Goal: Transaction & Acquisition: Purchase product/service

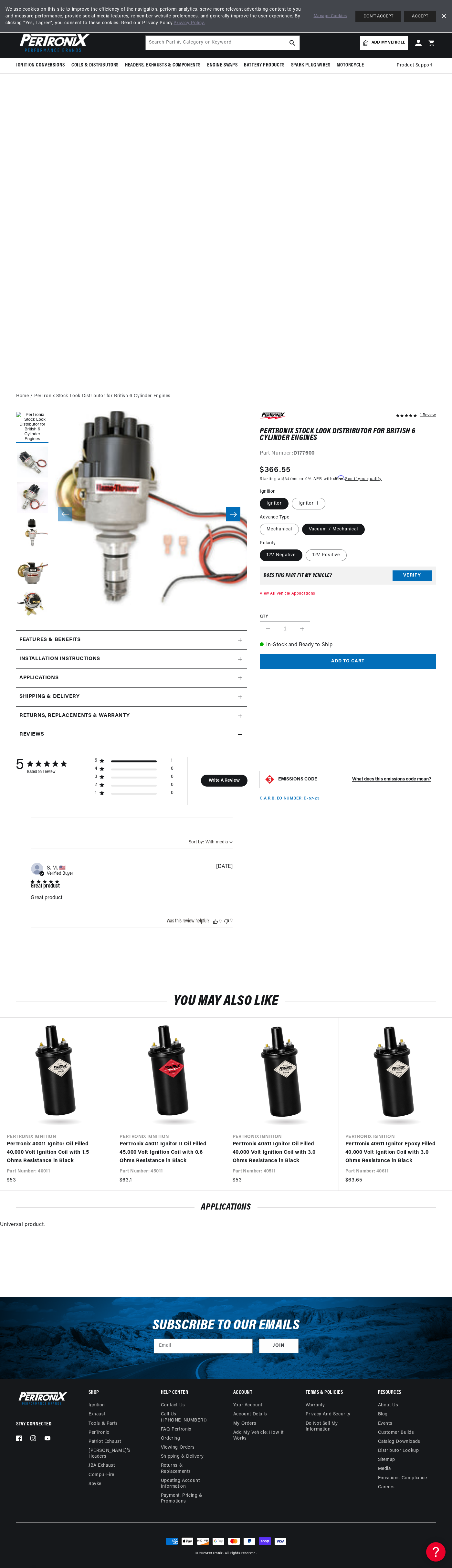
scroll to position [0, 196]
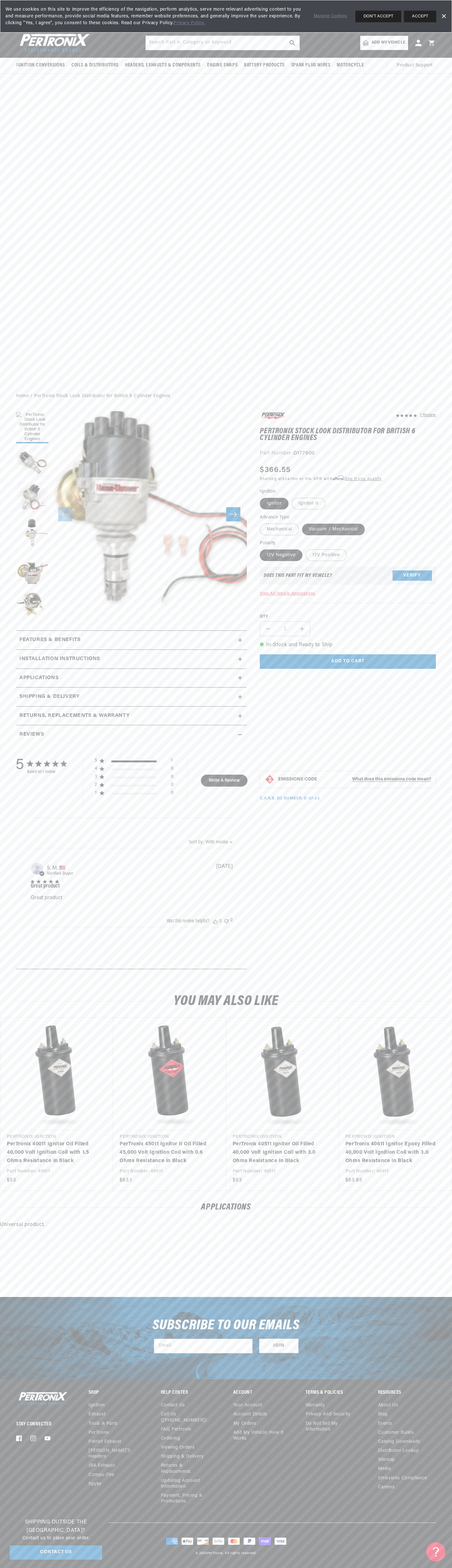
scroll to position [0, 196]
click at [249, 1] on div "We use cookies on this site to improve the efficiency of the navigation, perfor…" at bounding box center [226, 16] width 452 height 33
click at [449, 794] on section "1 Review" at bounding box center [226, 693] width 452 height 576
click at [288, 1567] on html "Skip to content Your cart Your cart is empty Get the right parts the first time…" at bounding box center [226, 784] width 452 height 1568
click at [13, 1023] on div "You may also like Vendor Pertronix Ignition PerTronix 40011 Ignitor Oil Filled …" at bounding box center [226, 1086] width 452 height 210
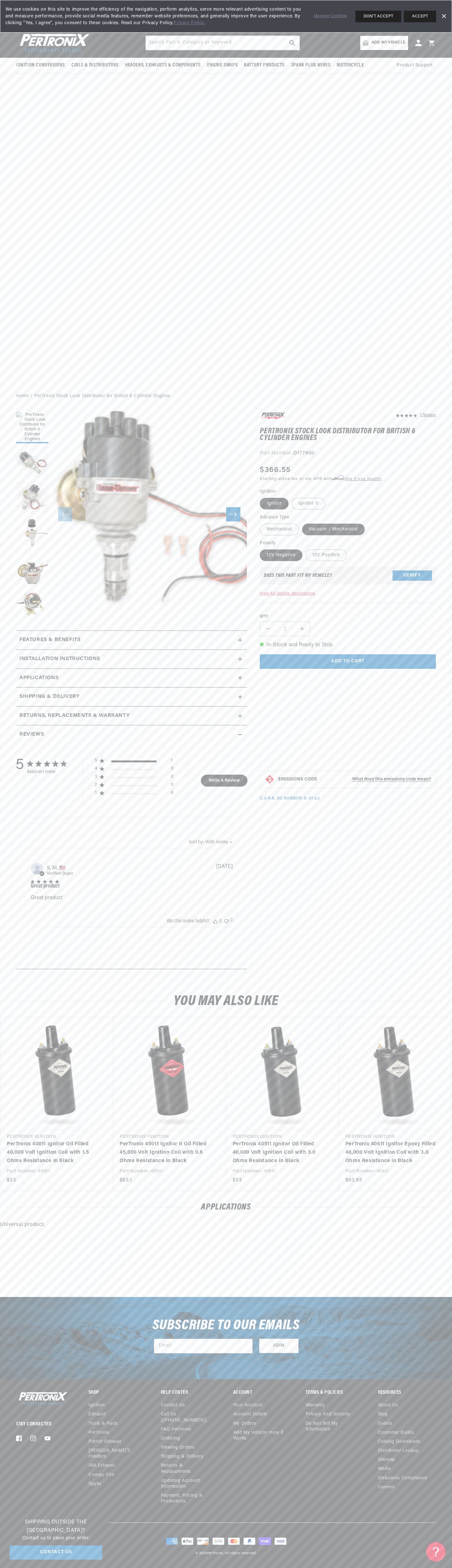
scroll to position [0, 0]
